Goal: Information Seeking & Learning: Learn about a topic

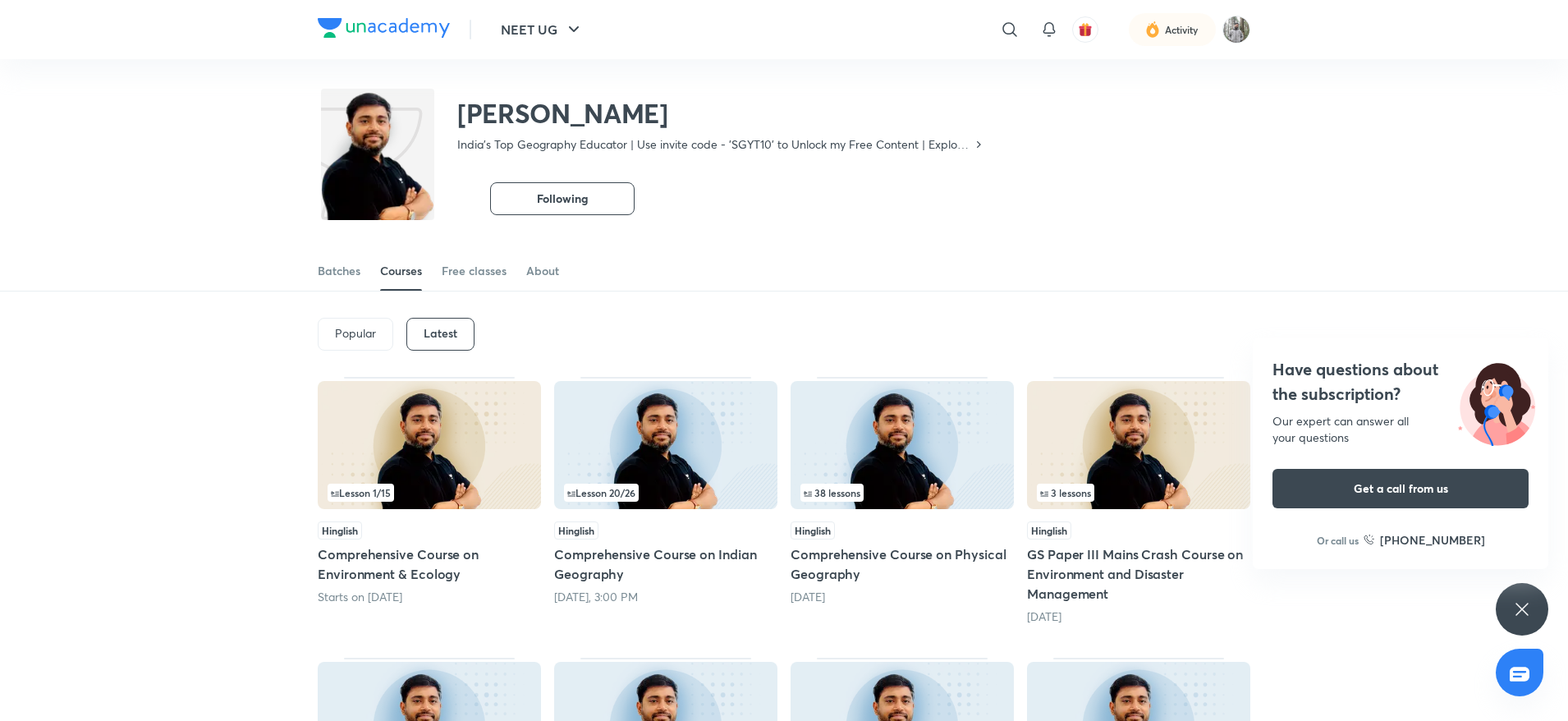
click at [607, 561] on h5 "Comprehensive Course on Indian Geography" at bounding box center [665, 564] width 223 height 40
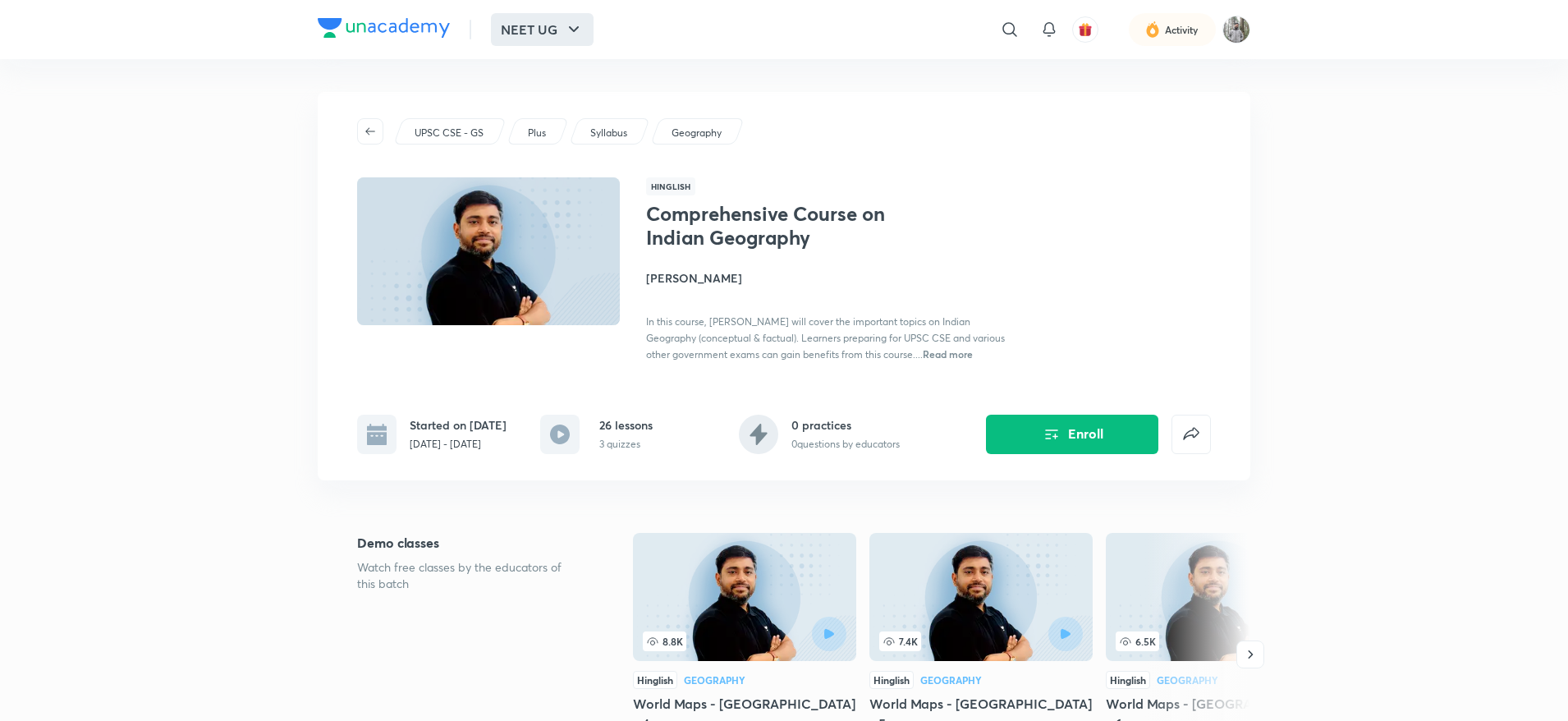
click at [581, 35] on icon "button" at bounding box center [573, 29] width 19 height 19
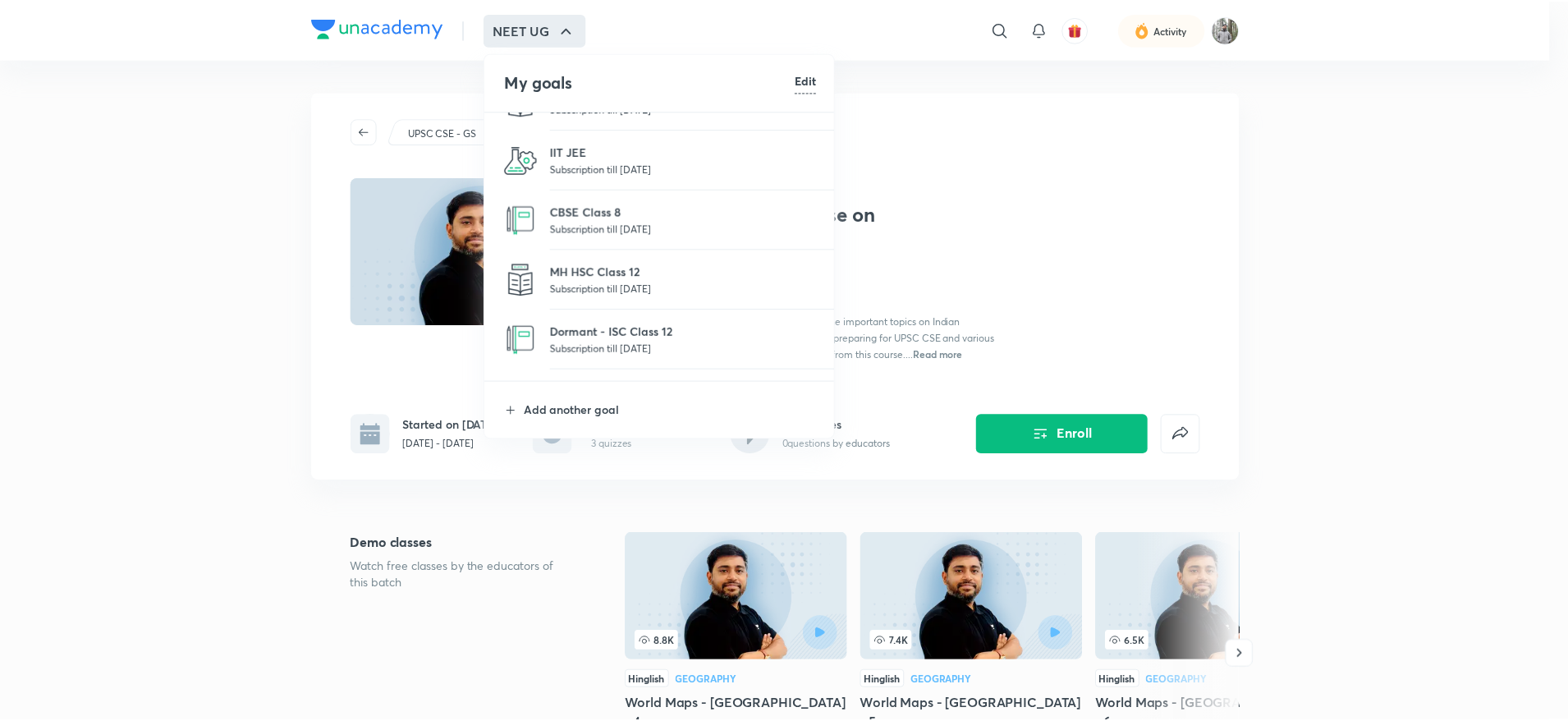
scroll to position [283, 0]
click at [566, 152] on p "IIT JEE" at bounding box center [686, 151] width 268 height 18
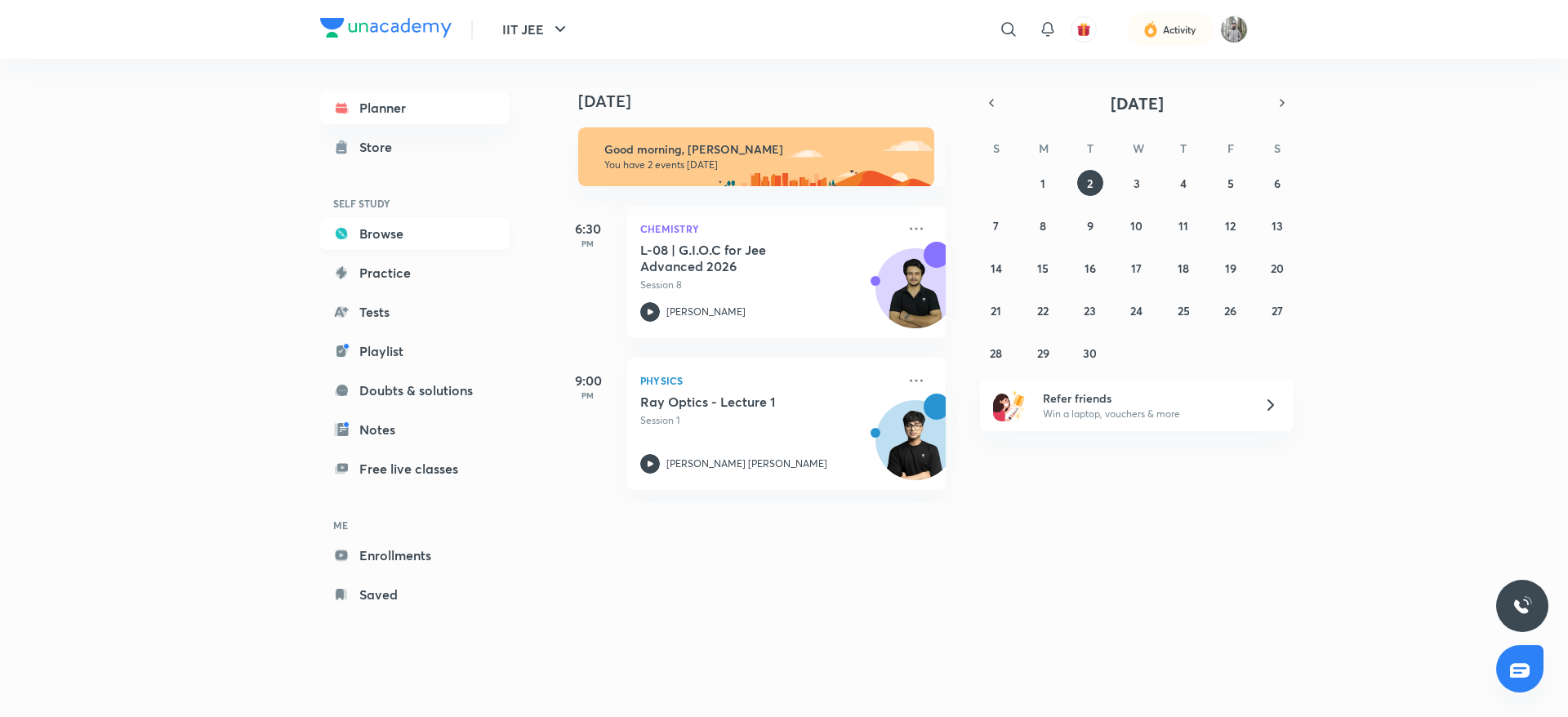
click at [388, 245] on link "Browse" at bounding box center [415, 233] width 189 height 32
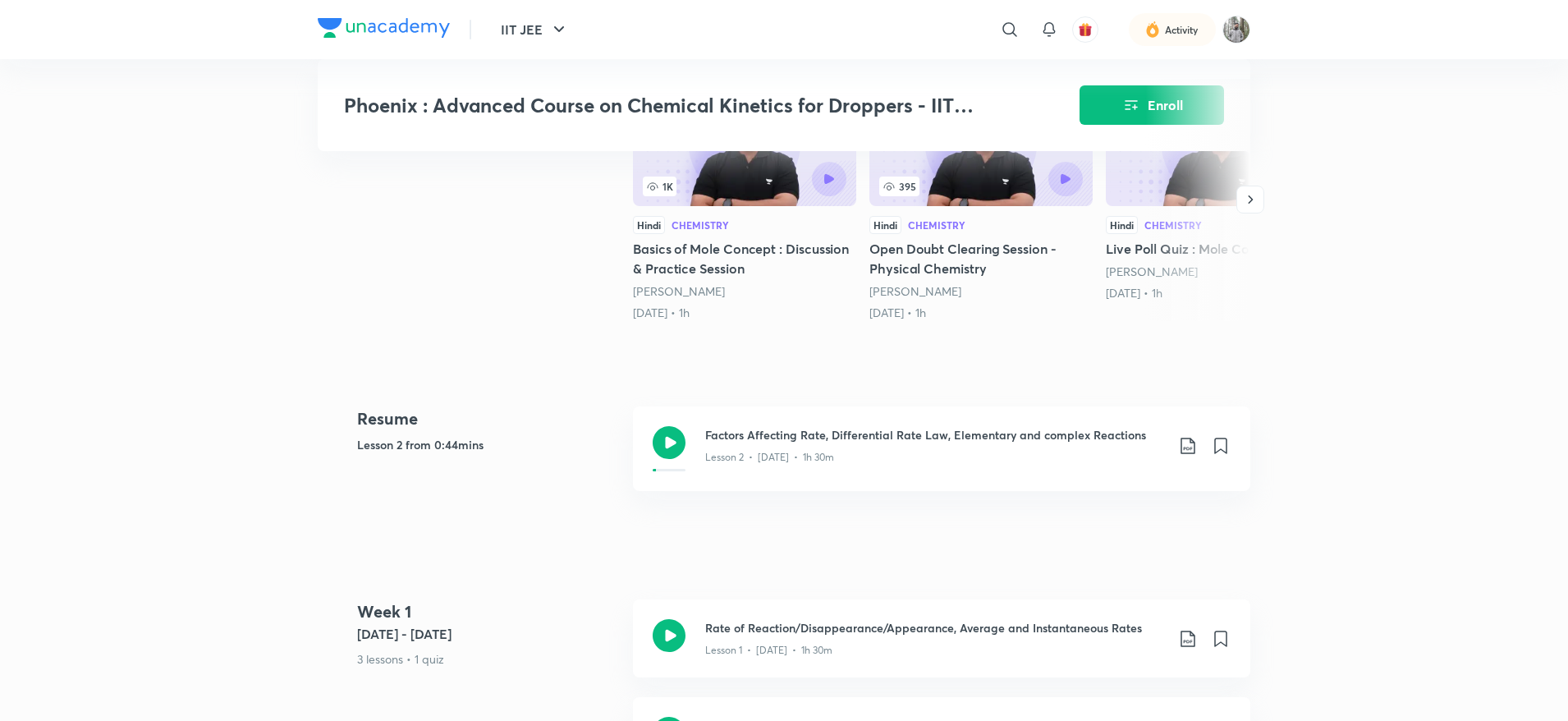
scroll to position [788, 0]
